Goal: Task Accomplishment & Management: Use online tool/utility

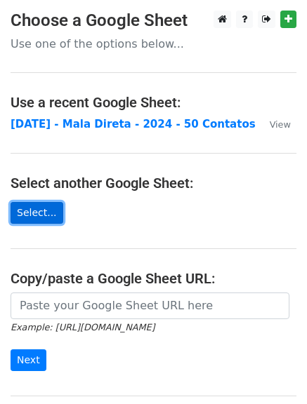
click at [46, 217] on link "Select..." at bounding box center [37, 213] width 53 height 22
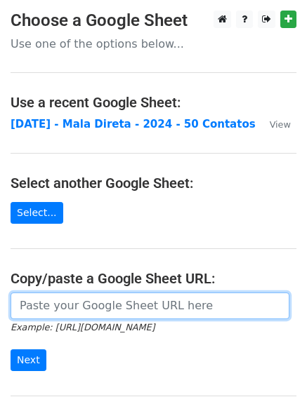
click at [87, 304] on input "url" at bounding box center [150, 306] width 279 height 27
paste input "https://docs.google.com/spreadsheets/d/1e67u1uCcceCeoVbBJa0ISt7MSYlV4E-aRsF_lXi…"
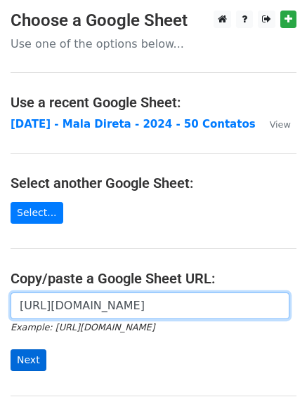
type input "https://docs.google.com/spreadsheets/d/1e67u1uCcceCeoVbBJa0ISt7MSYlV4E-aRsF_lXi…"
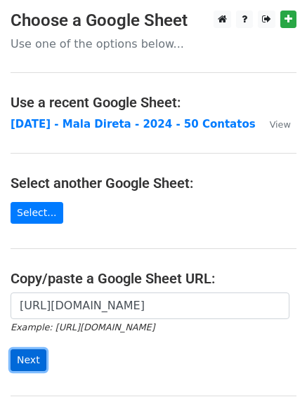
click at [39, 363] on input "Next" at bounding box center [29, 360] width 36 height 22
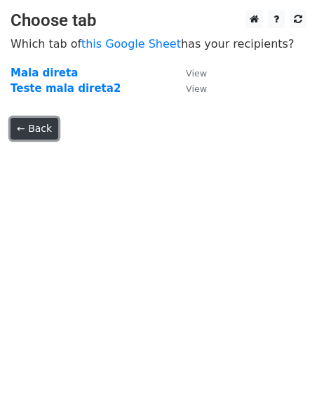
click at [35, 130] on link "← Back" at bounding box center [35, 129] width 48 height 22
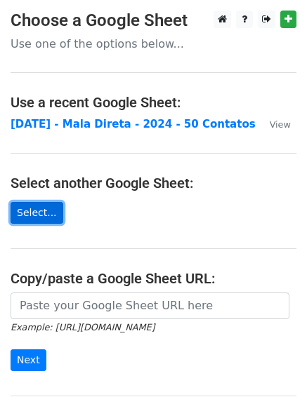
click at [43, 211] on link "Select..." at bounding box center [37, 213] width 53 height 22
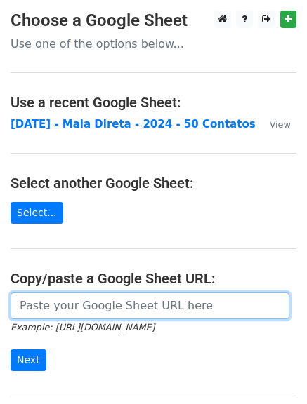
click at [59, 298] on input "url" at bounding box center [150, 306] width 279 height 27
paste input "https://docs.google.com/spreadsheets/d/1oIpieFdVbEnikDPMH9CEVSAt6iTlLWa2obaHb-5…"
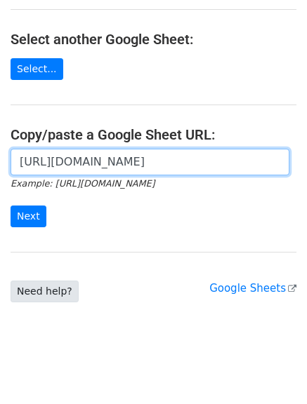
scroll to position [154, 0]
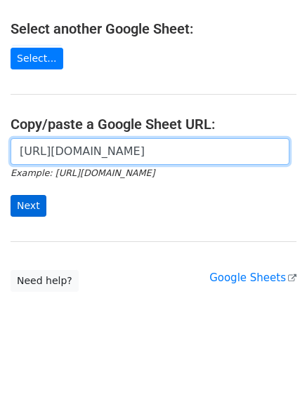
type input "[URL][DOMAIN_NAME]"
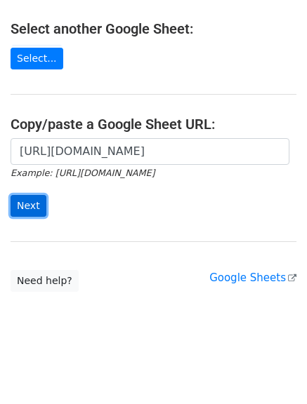
click at [28, 204] on input "Next" at bounding box center [29, 206] width 36 height 22
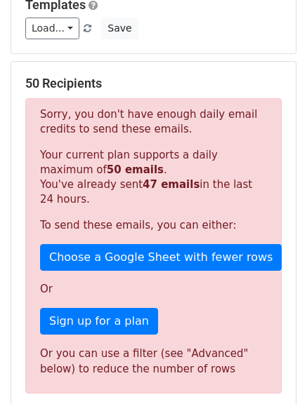
scroll to position [210, 0]
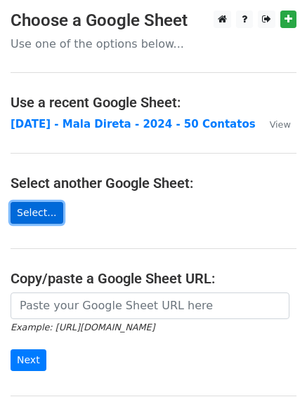
click at [41, 218] on link "Select..." at bounding box center [37, 213] width 53 height 22
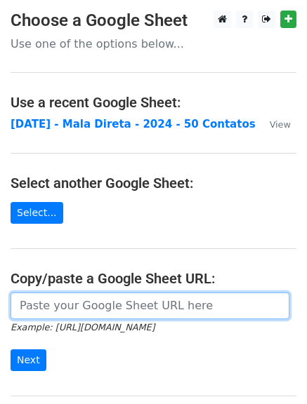
click at [166, 302] on input "url" at bounding box center [150, 306] width 279 height 27
paste input "[URL][DOMAIN_NAME]"
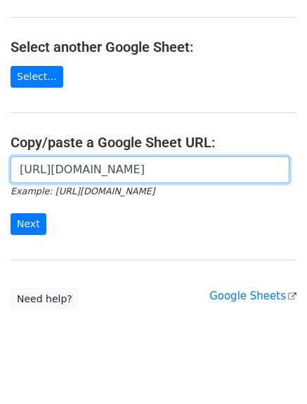
scroll to position [154, 0]
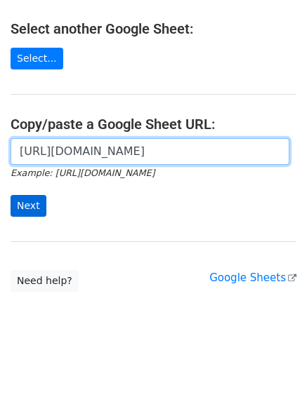
type input "[URL][DOMAIN_NAME]"
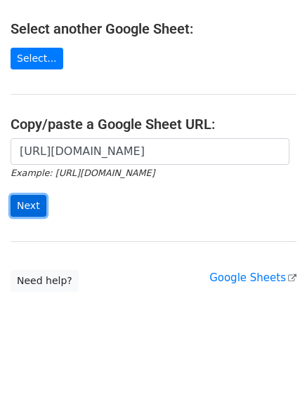
click at [27, 204] on input "Next" at bounding box center [29, 206] width 36 height 22
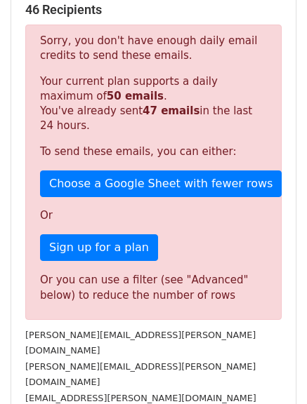
scroll to position [281, 0]
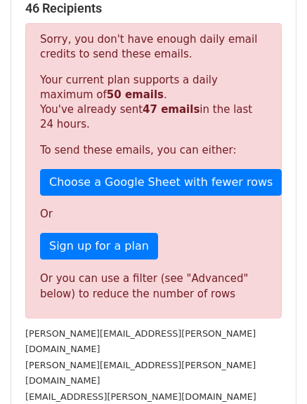
drag, startPoint x: 41, startPoint y: 109, endPoint x: 37, endPoint y: 83, distance: 26.2
click at [37, 83] on div "Sorry, you don't have enough daily email credits to send these emails. Your cur…" at bounding box center [153, 170] width 256 height 295
